Goal: Task Accomplishment & Management: Manage account settings

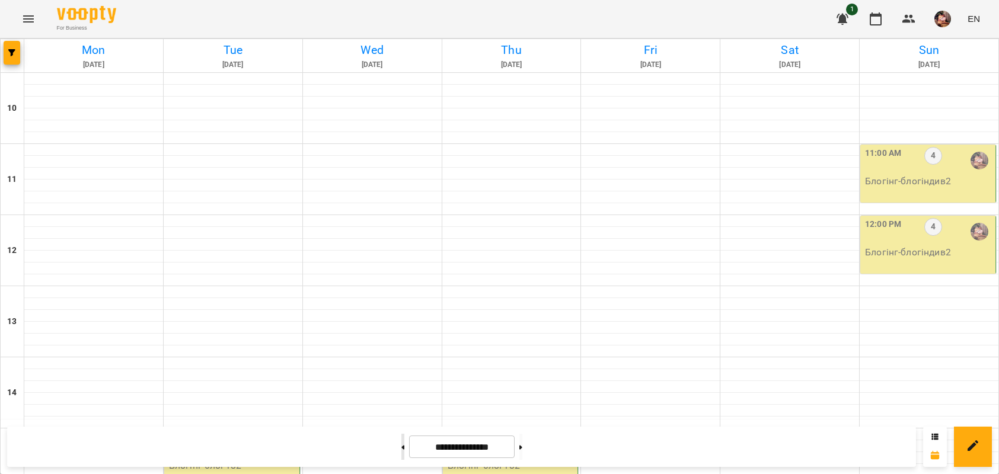
click at [401, 452] on button at bounding box center [402, 447] width 3 height 26
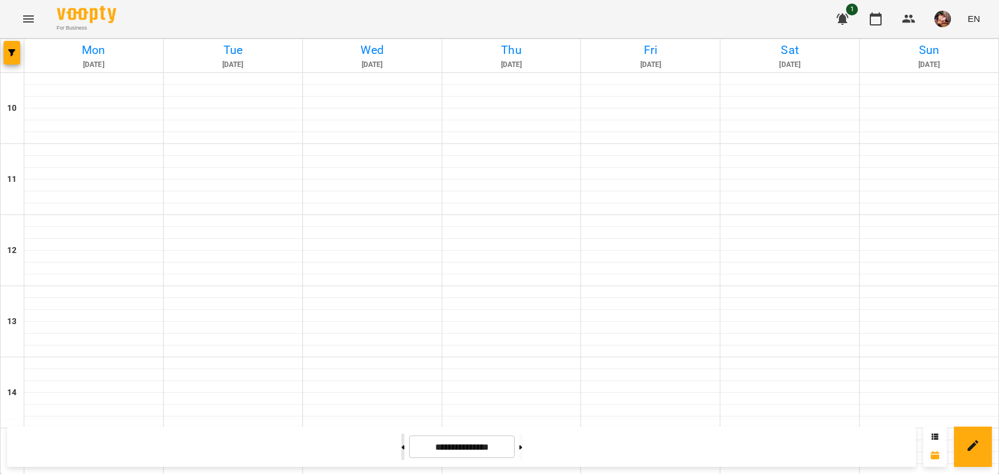
type input "**********"
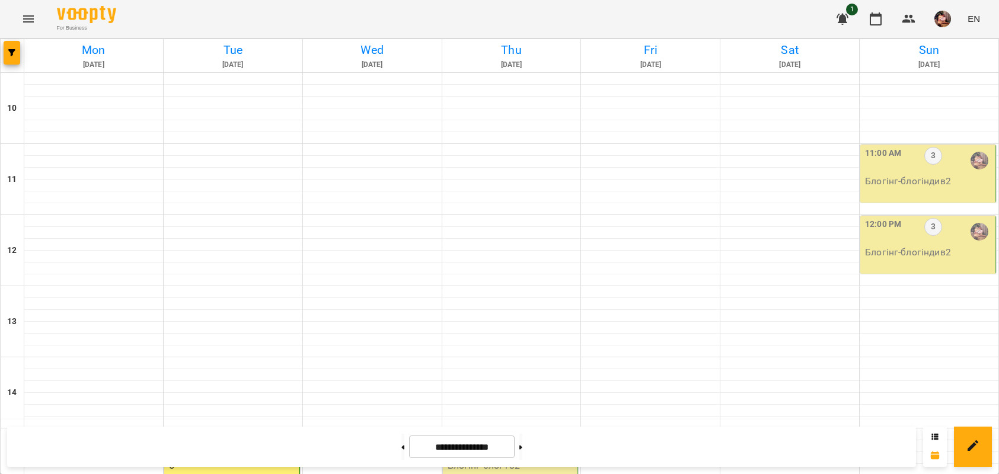
scroll to position [242, 0]
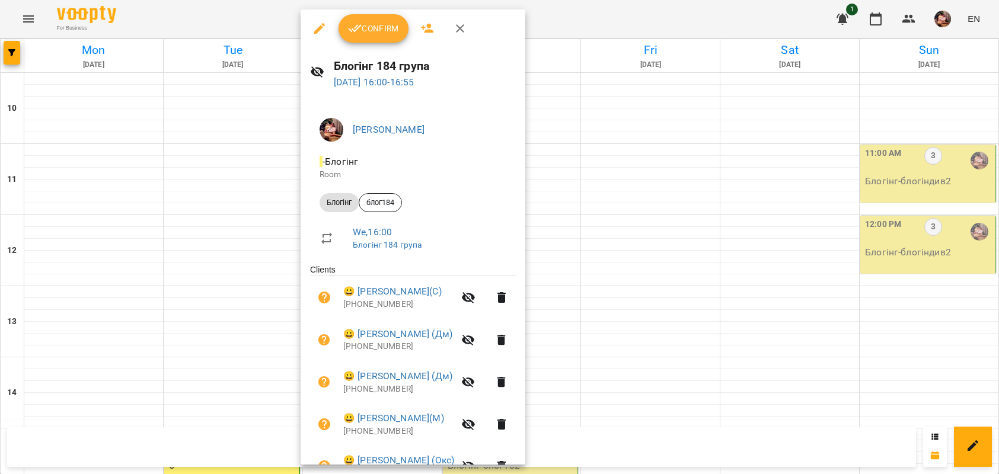
click at [378, 30] on span "Confirm" at bounding box center [373, 28] width 51 height 14
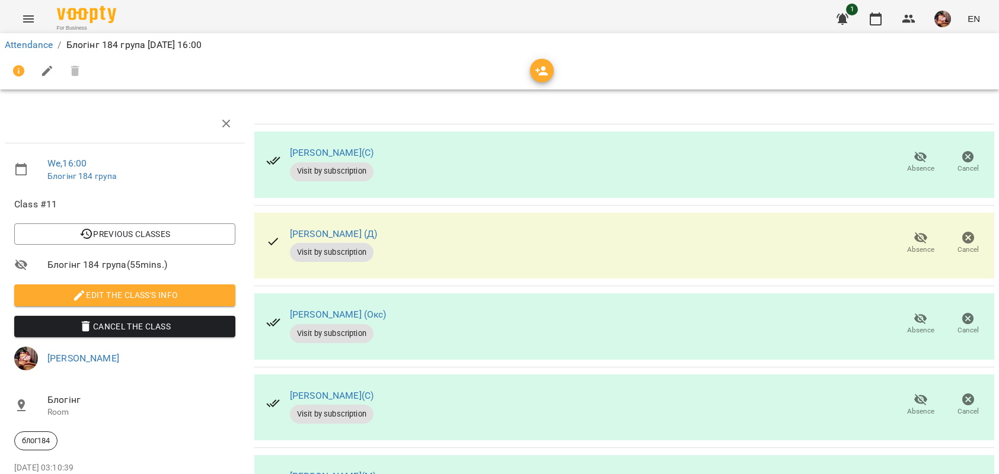
click at [914, 240] on icon "button" at bounding box center [920, 237] width 13 height 11
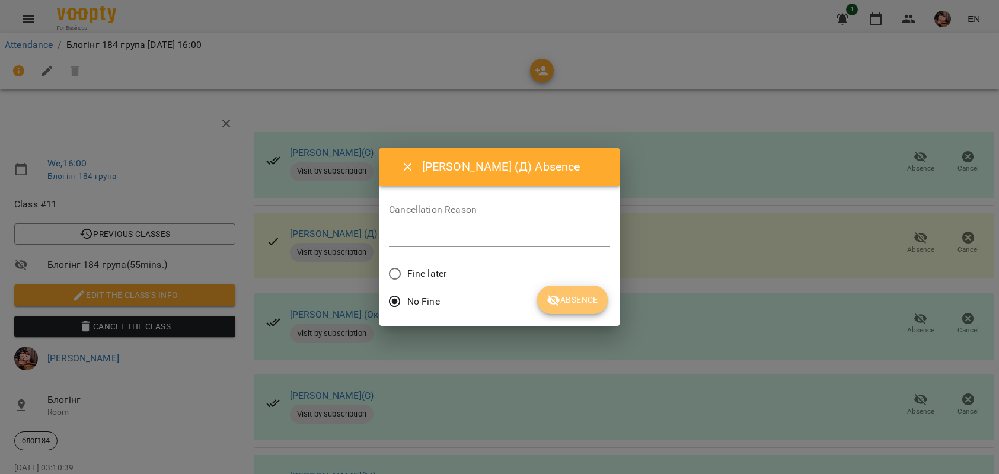
click at [555, 298] on icon "submit" at bounding box center [553, 300] width 13 height 11
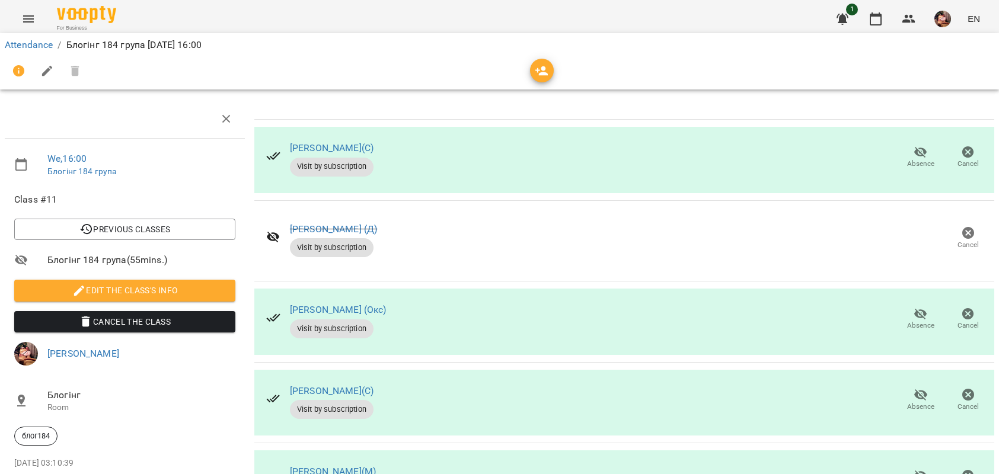
scroll to position [155, 0]
click at [913, 388] on icon "button" at bounding box center [920, 395] width 14 height 14
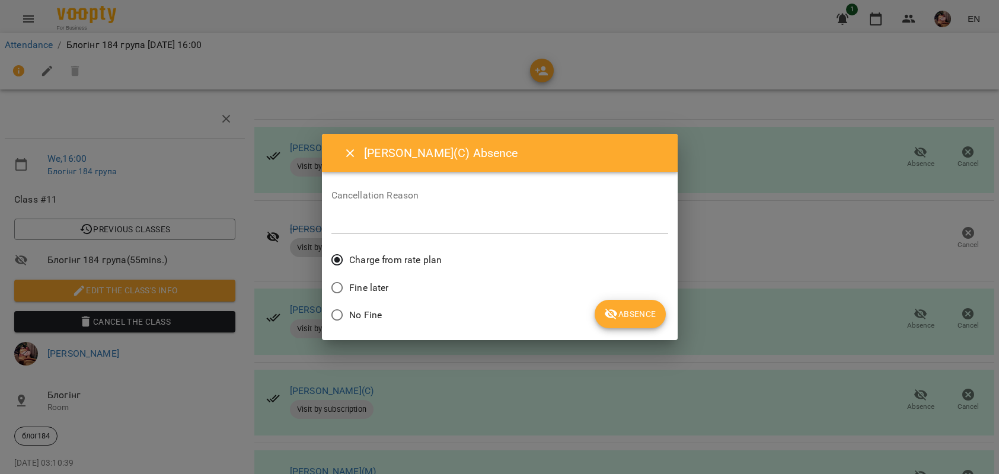
click at [372, 315] on span "No Fine" at bounding box center [365, 315] width 33 height 14
click at [617, 315] on icon "submit" at bounding box center [611, 314] width 13 height 11
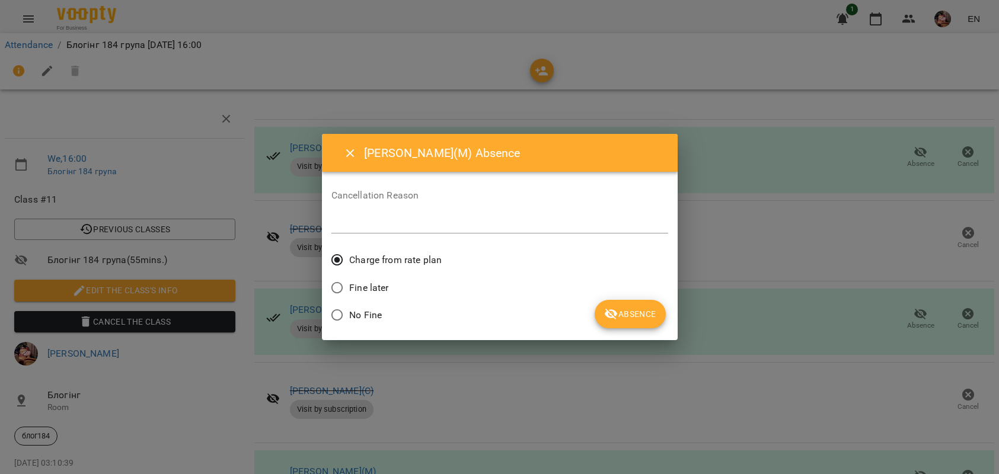
click at [356, 313] on span "No Fine" at bounding box center [365, 315] width 33 height 14
click at [618, 313] on span "Absence" at bounding box center [630, 314] width 52 height 14
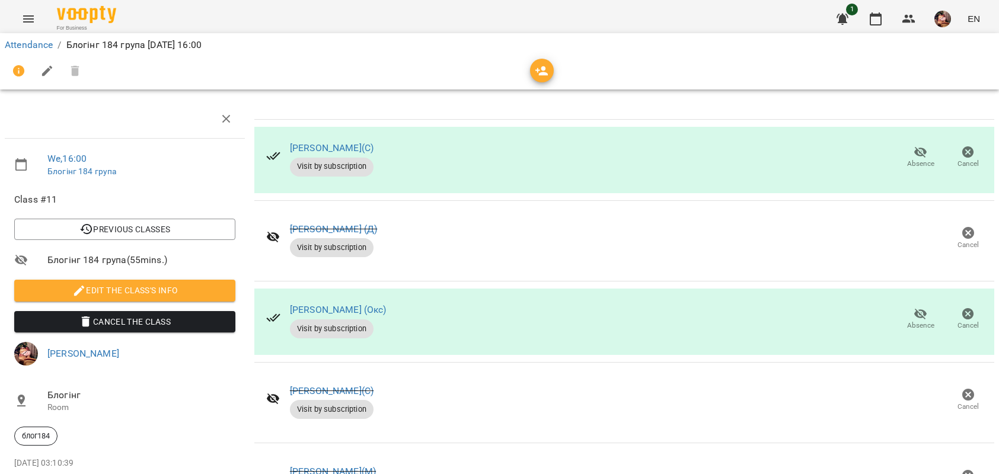
scroll to position [0, 0]
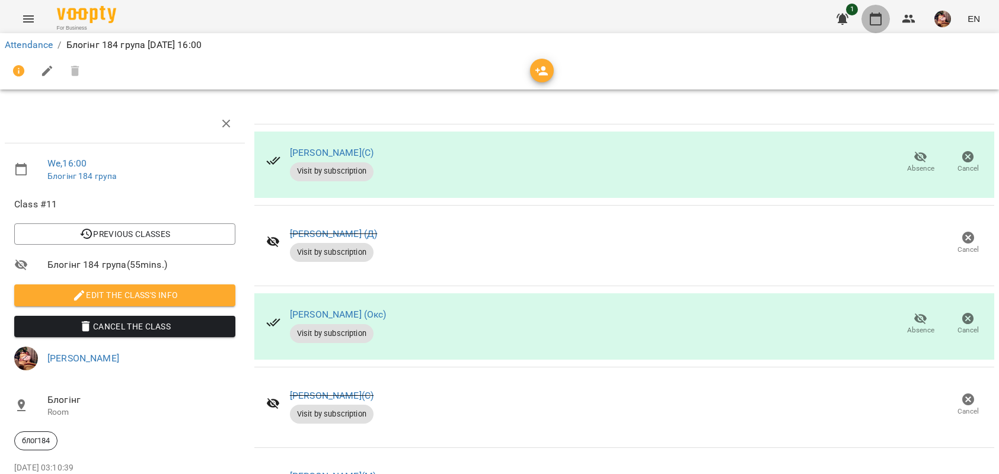
click at [879, 23] on icon "button" at bounding box center [875, 19] width 14 height 14
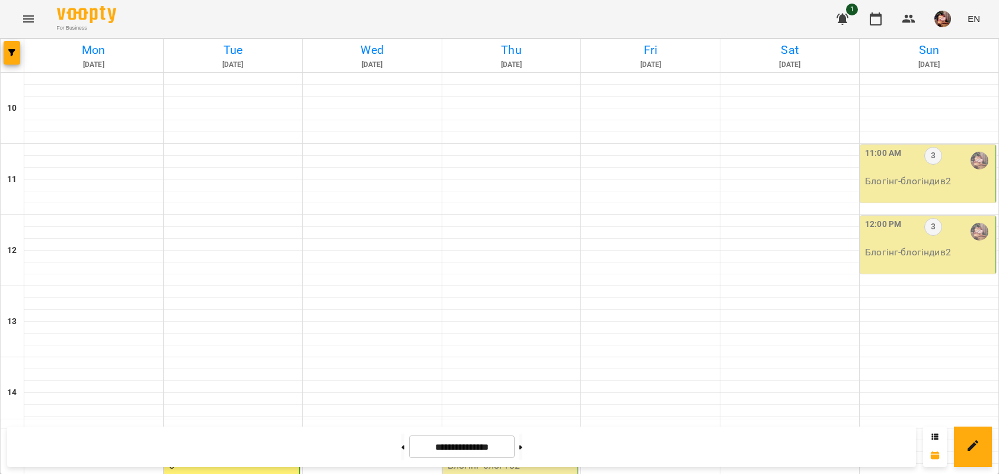
scroll to position [299, 0]
